Goal: Task Accomplishment & Management: Use online tool/utility

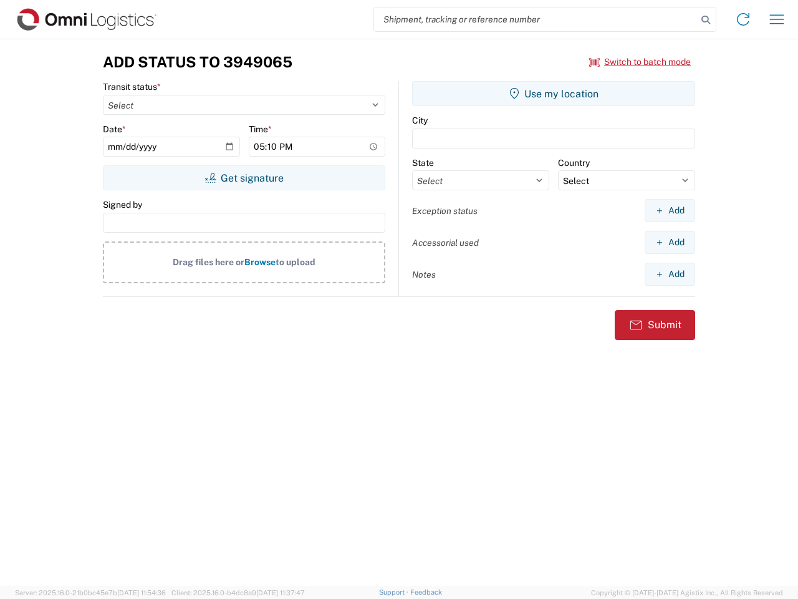
click at [536, 19] on input "search" at bounding box center [535, 19] width 323 height 24
click at [706, 20] on icon at bounding box center [705, 19] width 17 height 17
click at [744, 19] on icon at bounding box center [744, 19] width 20 height 20
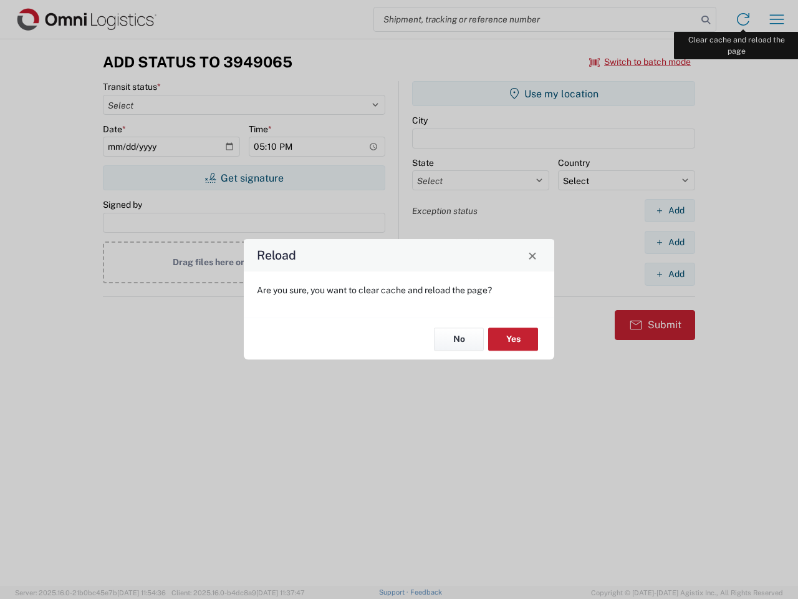
click at [777, 19] on div "Reload Are you sure, you want to clear cache and reload the page? No Yes" at bounding box center [399, 299] width 798 height 599
click at [641, 62] on div "Reload Are you sure, you want to clear cache and reload the page? No Yes" at bounding box center [399, 299] width 798 height 599
click at [244, 178] on div "Reload Are you sure, you want to clear cache and reload the page? No Yes" at bounding box center [399, 299] width 798 height 599
click at [554, 94] on div "Reload Are you sure, you want to clear cache and reload the page? No Yes" at bounding box center [399, 299] width 798 height 599
click at [670, 210] on div "Reload Are you sure, you want to clear cache and reload the page? No Yes" at bounding box center [399, 299] width 798 height 599
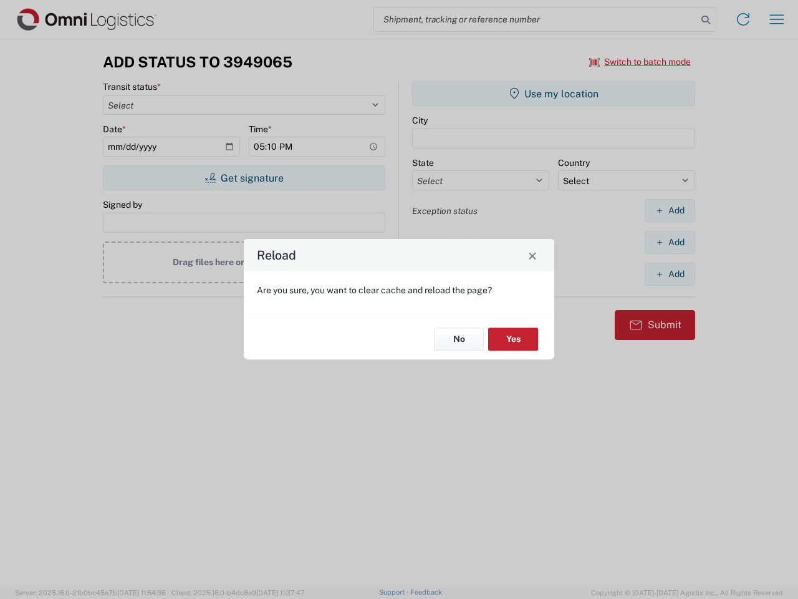
click at [670, 242] on div "Reload Are you sure, you want to clear cache and reload the page? No Yes" at bounding box center [399, 299] width 798 height 599
click at [670, 274] on div "Reload Are you sure, you want to clear cache and reload the page? No Yes" at bounding box center [399, 299] width 798 height 599
